Goal: Task Accomplishment & Management: Manage account settings

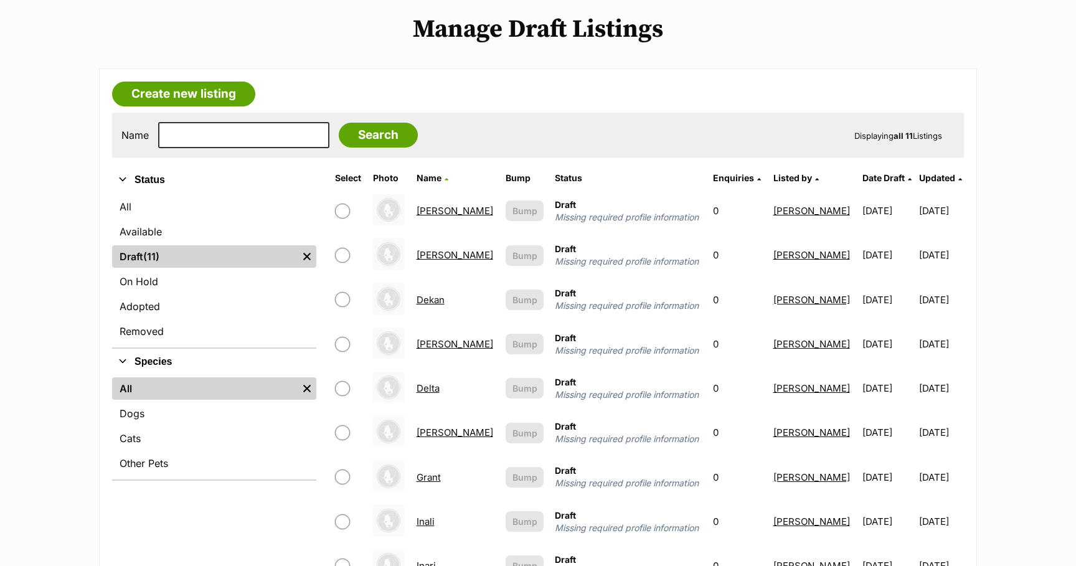
scroll to position [141, 0]
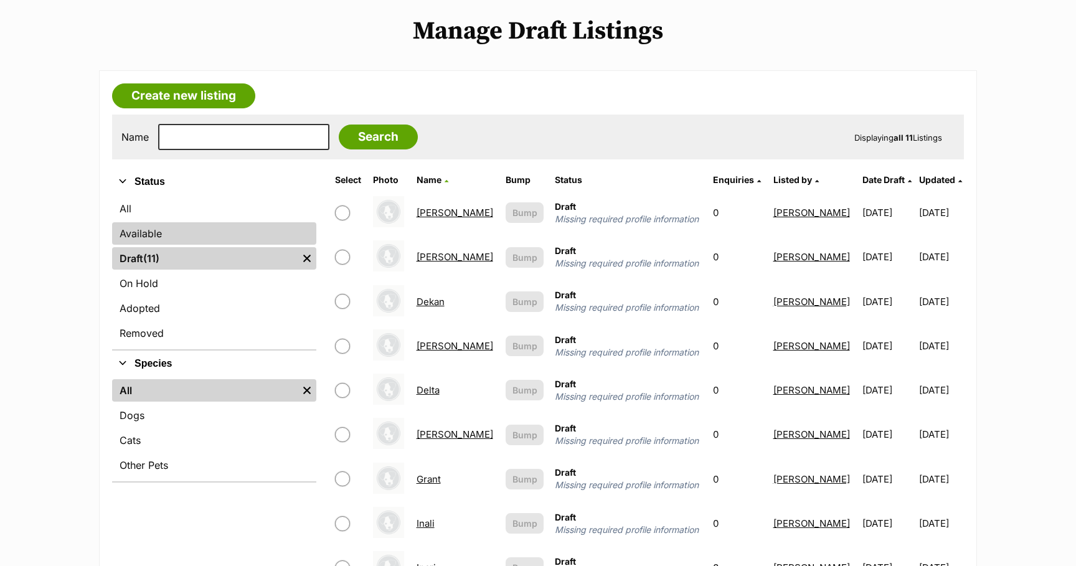
click at [138, 233] on link "Available" at bounding box center [214, 233] width 204 height 22
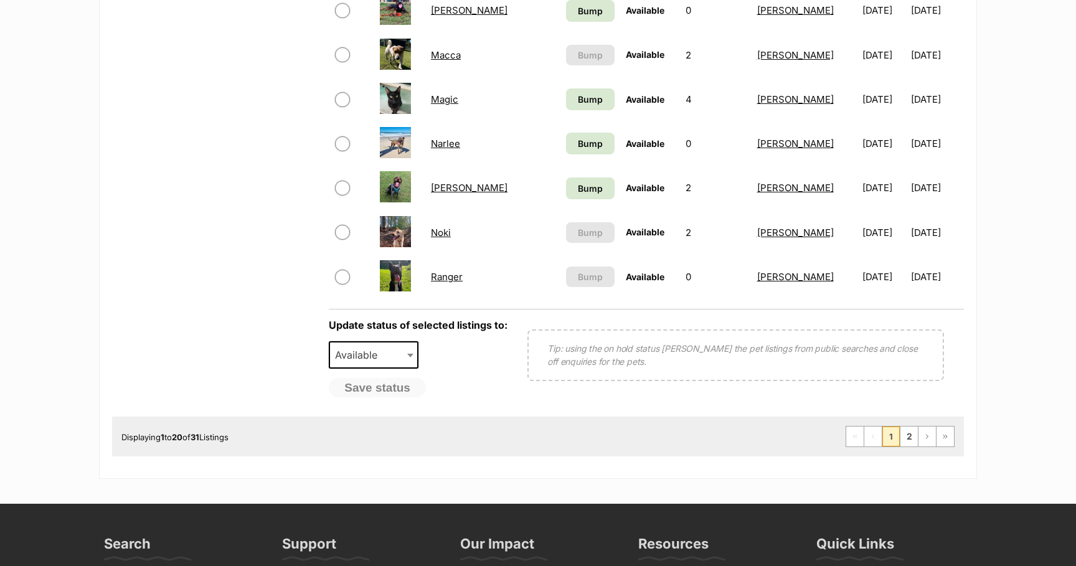
scroll to position [928, 0]
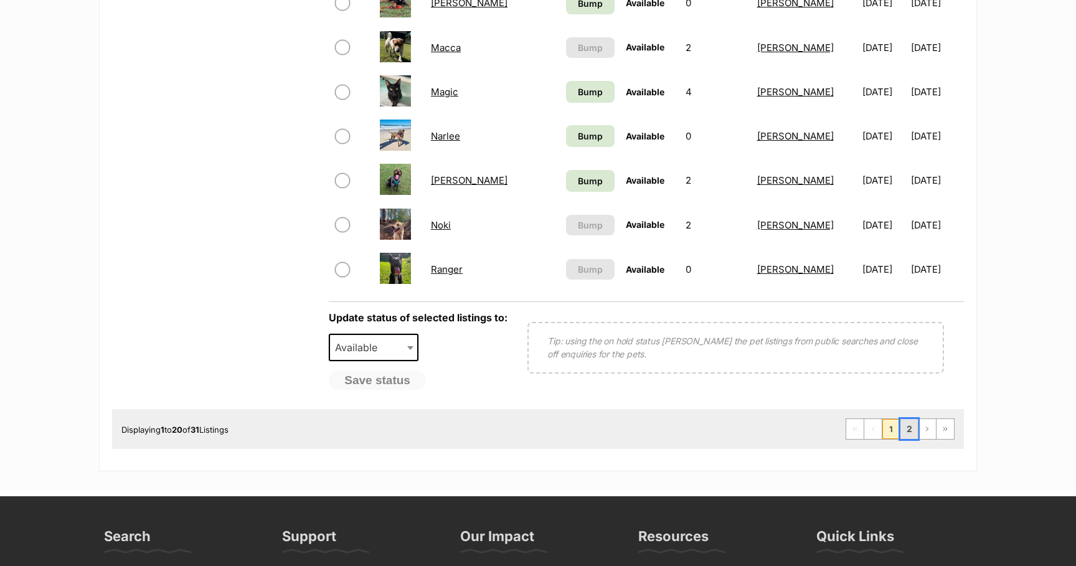
click at [909, 433] on link "2" at bounding box center [909, 429] width 17 height 20
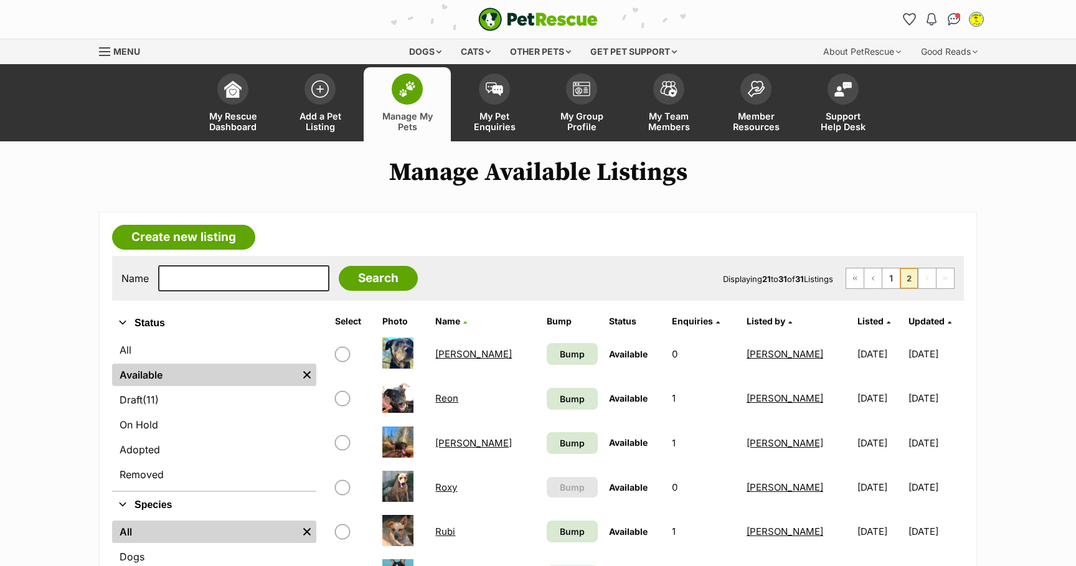
click at [450, 442] on link "[PERSON_NAME]" at bounding box center [473, 443] width 77 height 12
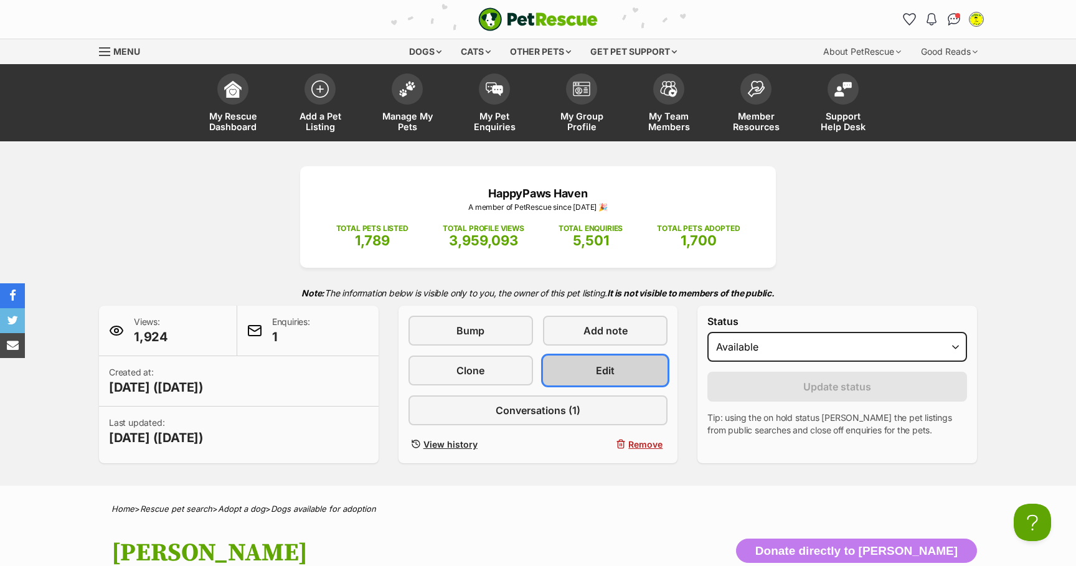
click at [630, 373] on link "Edit" at bounding box center [605, 371] width 125 height 30
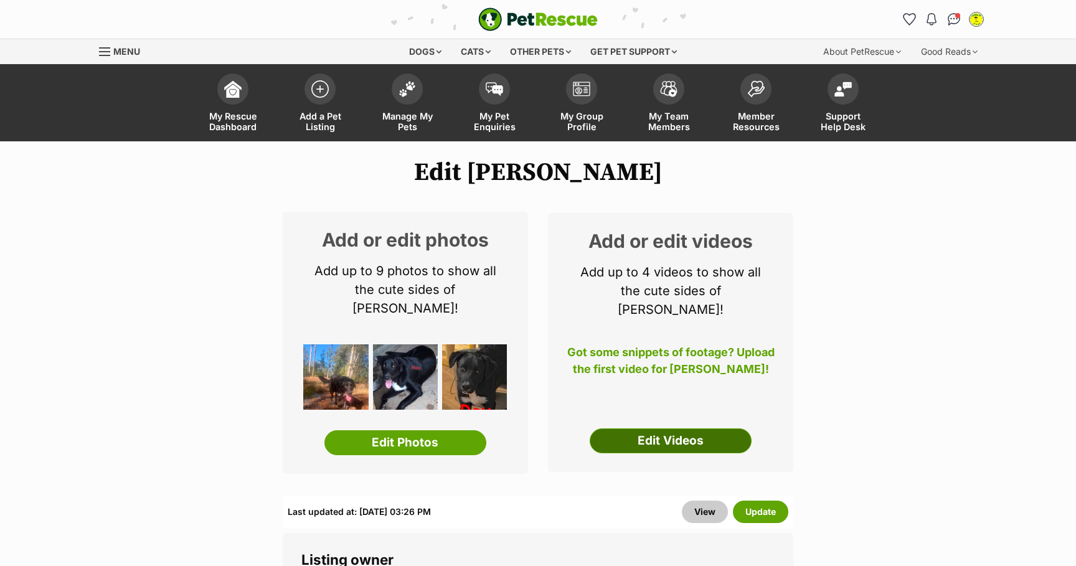
click at [691, 428] on link "Edit Videos" at bounding box center [671, 440] width 162 height 25
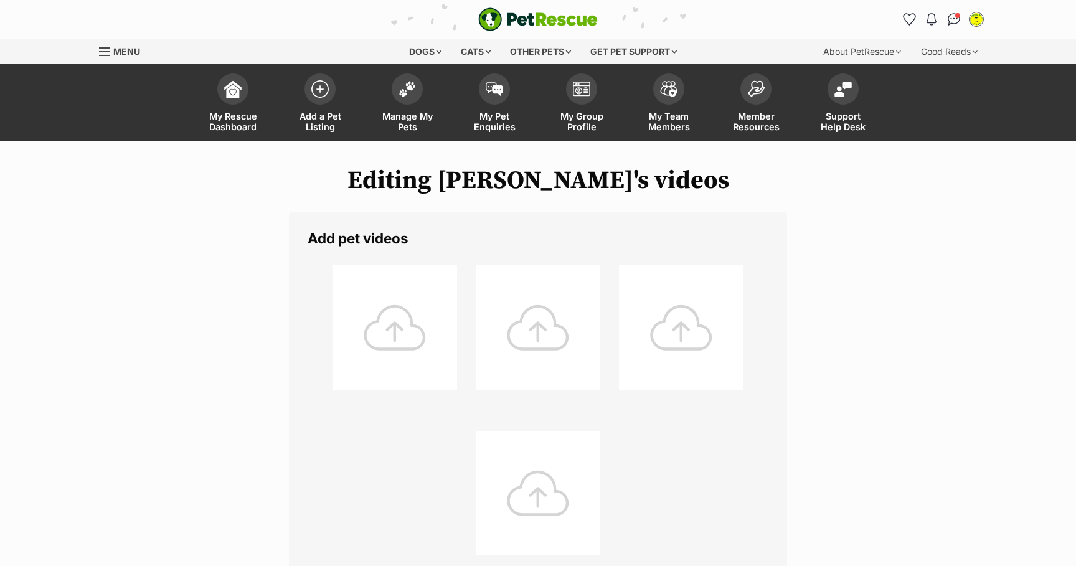
click at [395, 335] on div at bounding box center [395, 327] width 125 height 125
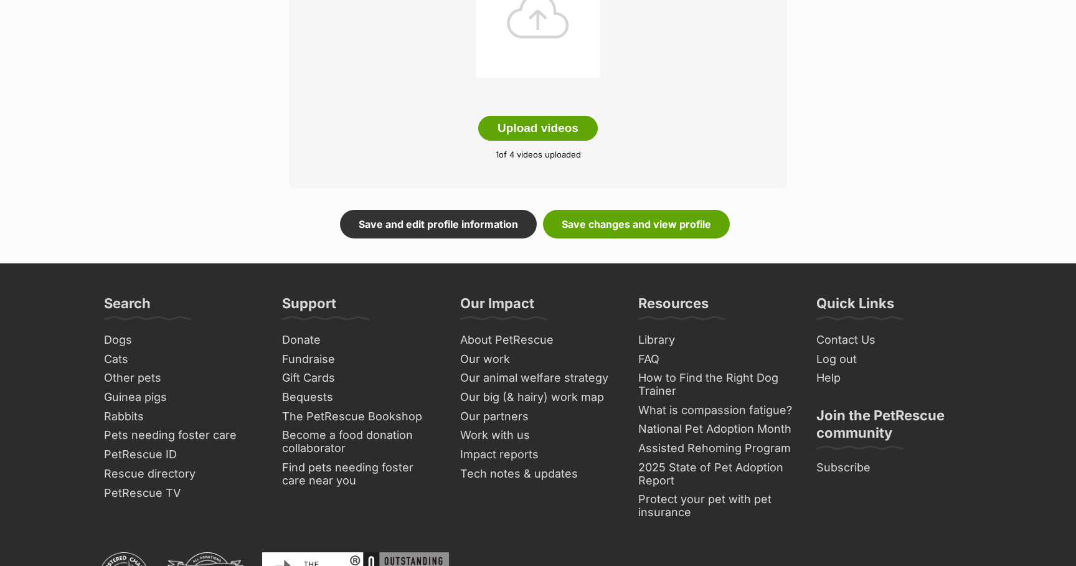
scroll to position [513, 0]
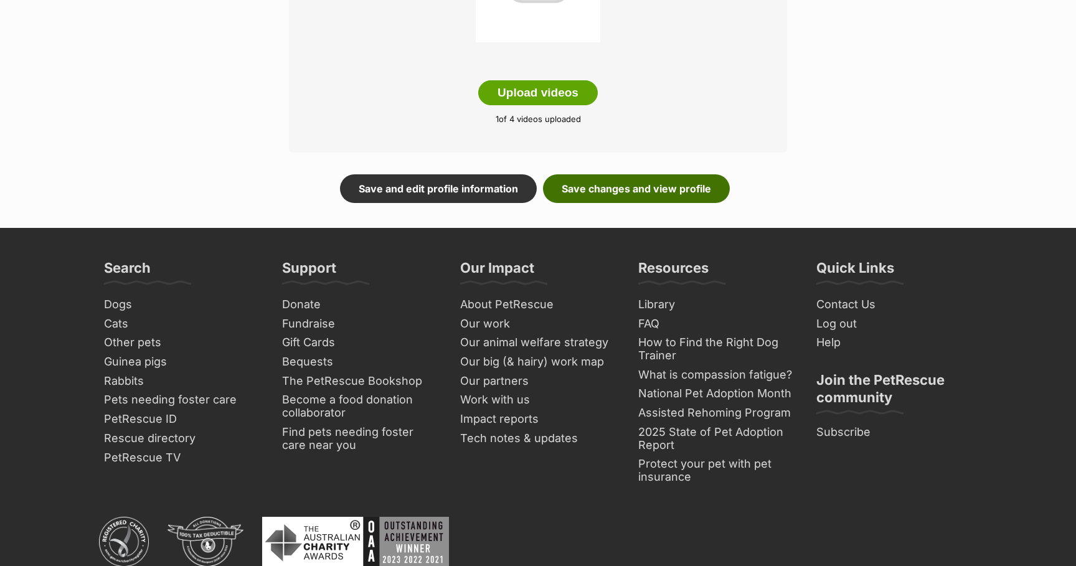
click at [615, 194] on link "Save changes and view profile" at bounding box center [636, 188] width 187 height 29
